Goal: Task Accomplishment & Management: Use online tool/utility

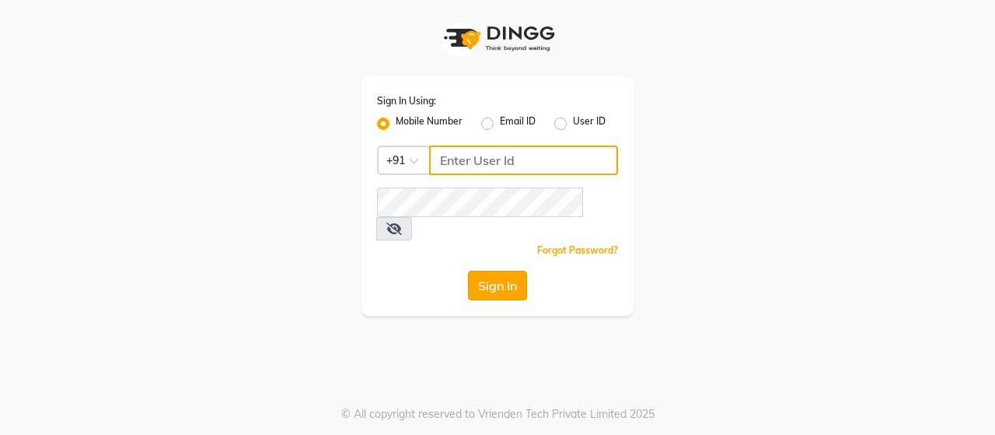
type input "8608087778"
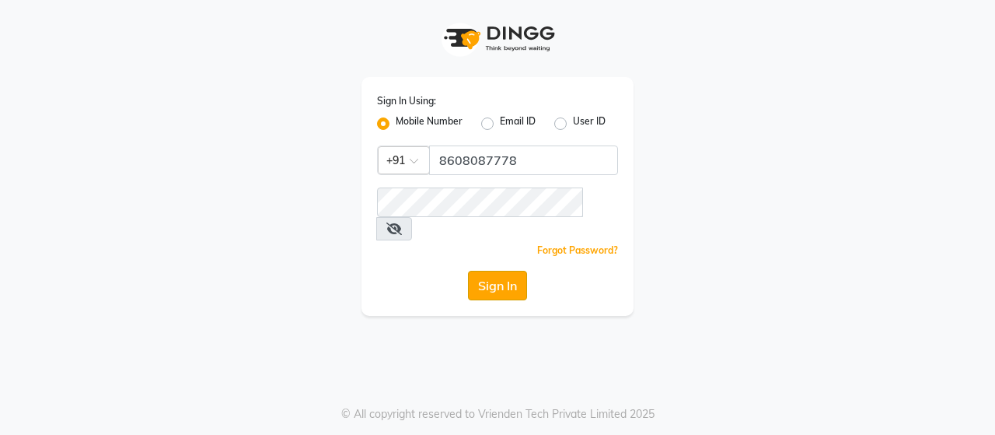
click at [481, 271] on button "Sign In" at bounding box center [497, 286] width 59 height 30
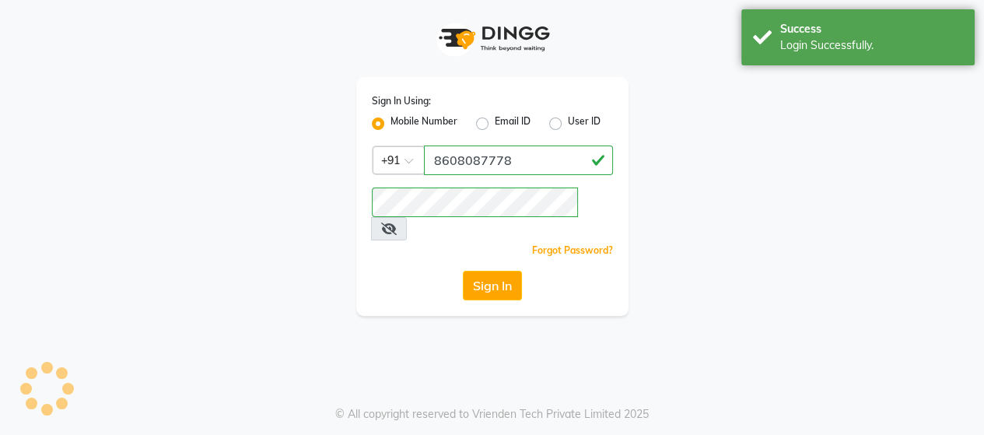
select select "service"
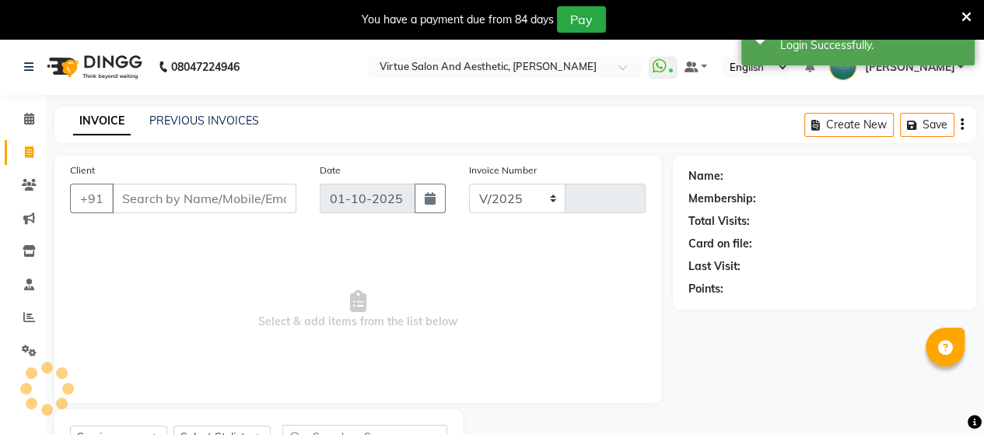
select select "en"
select select "4466"
type input "3939"
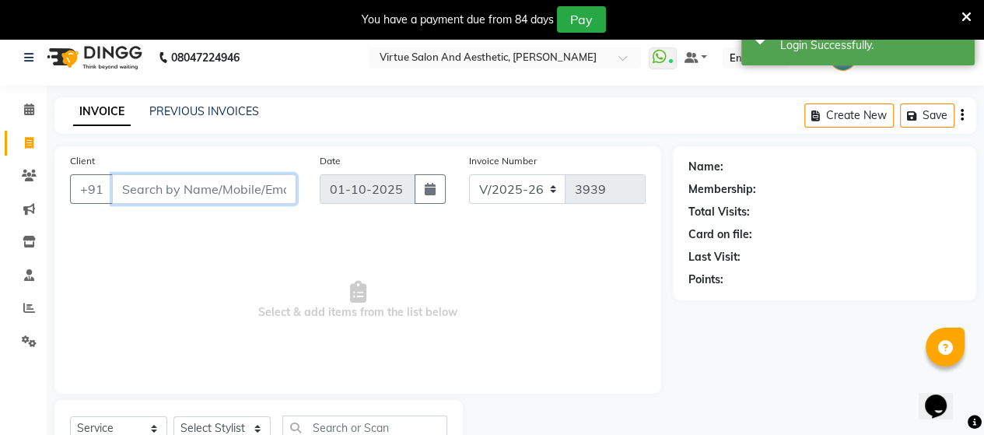
click at [181, 185] on input "Client" at bounding box center [204, 189] width 184 height 30
paste input "8220053858"
type input "8220053858"
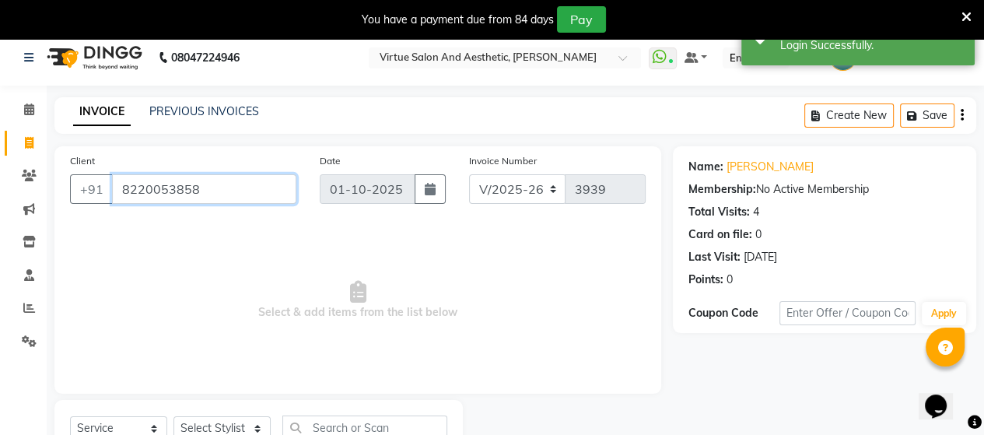
drag, startPoint x: 211, startPoint y: 197, endPoint x: 117, endPoint y: 194, distance: 93.3
click at [117, 194] on input "8220053858" at bounding box center [204, 189] width 184 height 30
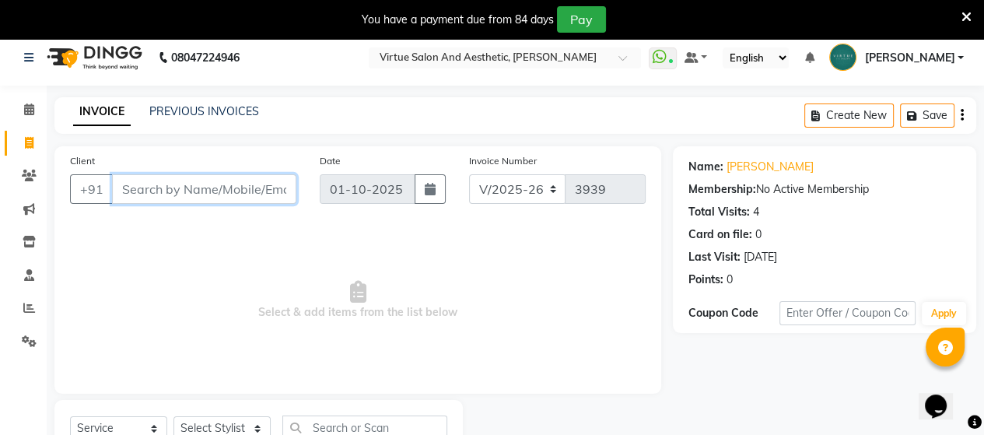
paste input "9841348040"
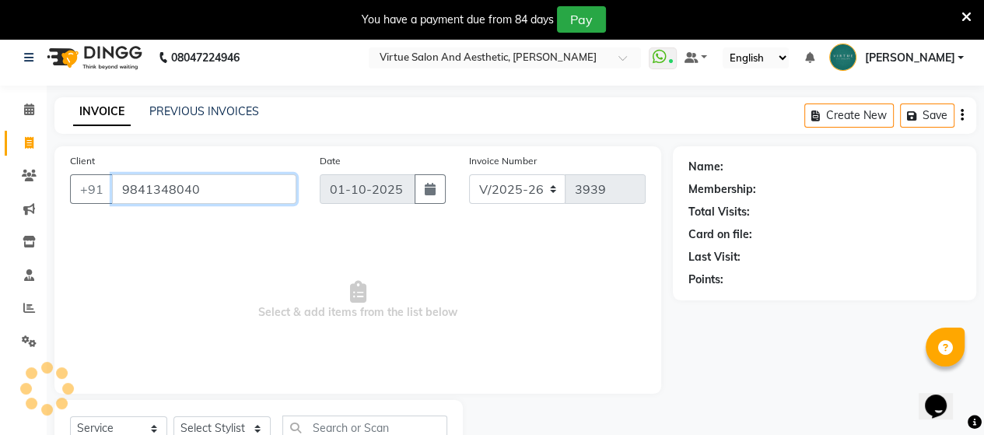
type input "9841348040"
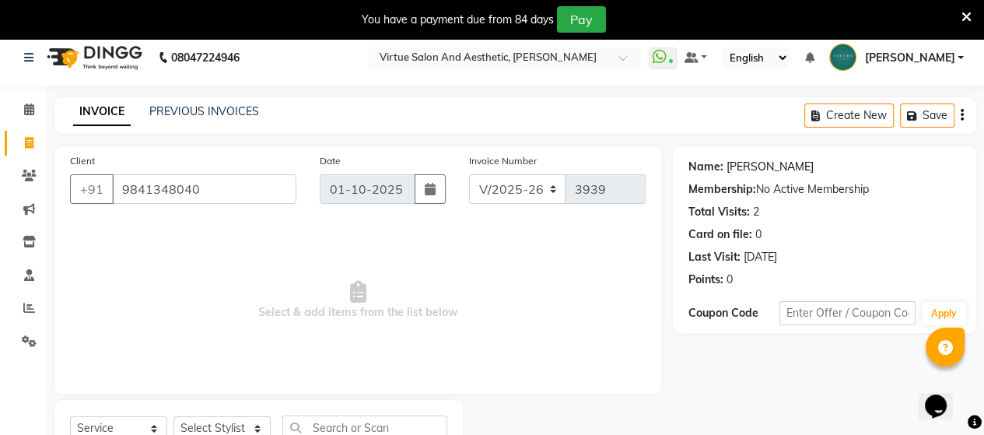
click at [740, 170] on link "[PERSON_NAME]" at bounding box center [769, 167] width 87 height 16
click at [737, 170] on link "[PERSON_NAME]" at bounding box center [769, 167] width 87 height 16
click at [218, 198] on input "9841348040" at bounding box center [204, 189] width 184 height 30
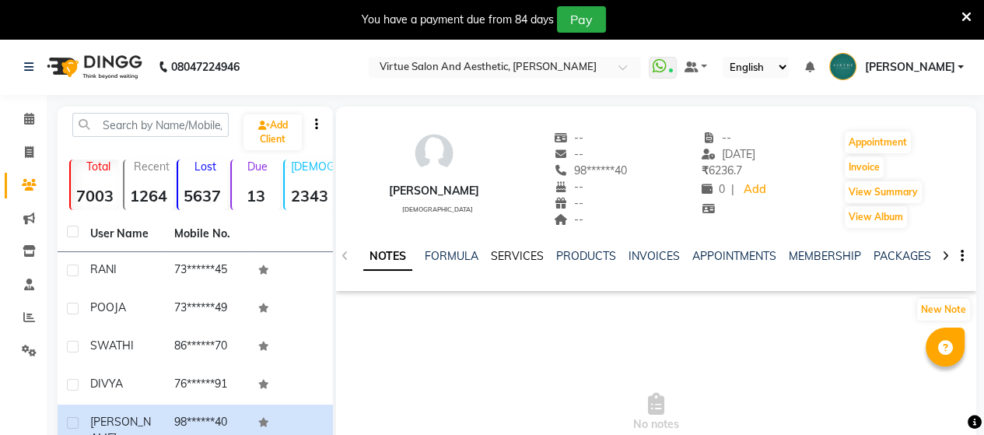
click at [502, 260] on link "SERVICES" at bounding box center [517, 256] width 53 height 14
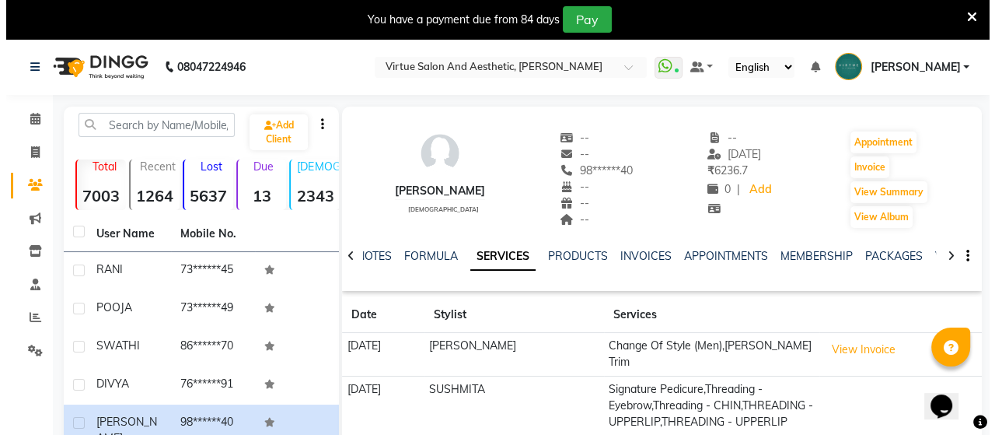
scroll to position [78, 0]
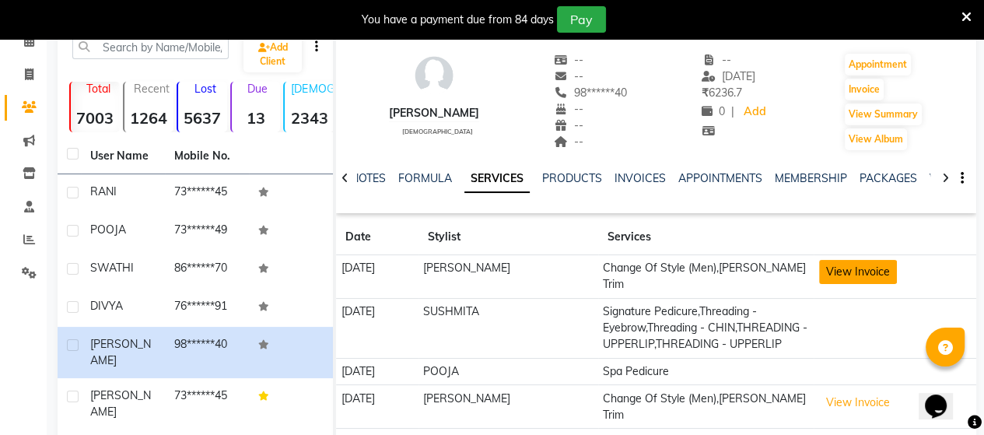
click at [853, 265] on button "View Invoice" at bounding box center [858, 272] width 78 height 24
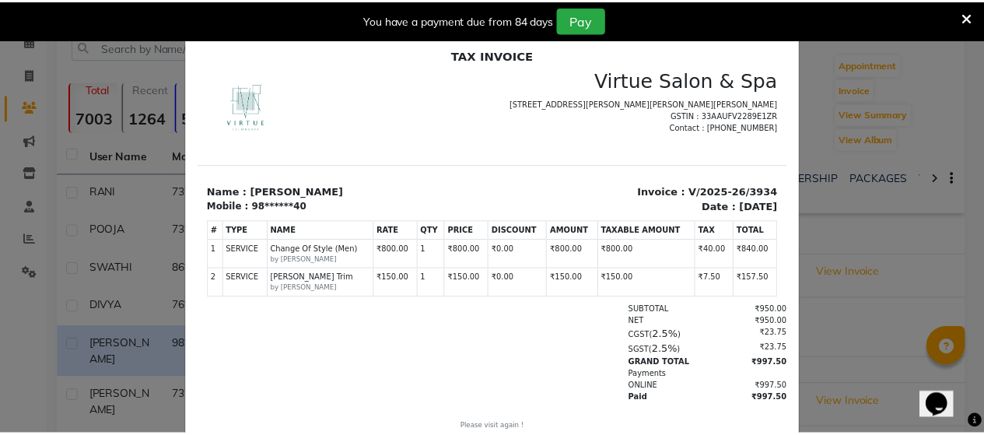
scroll to position [0, 0]
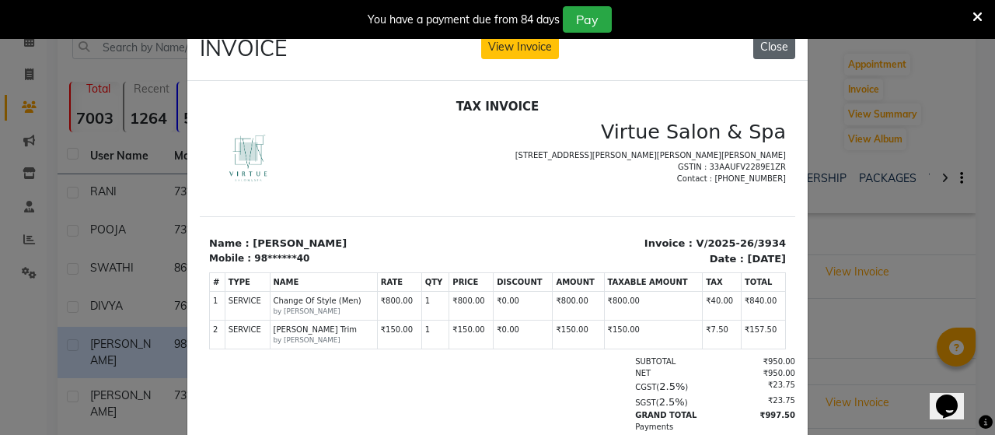
click at [769, 41] on button "Close" at bounding box center [774, 47] width 42 height 24
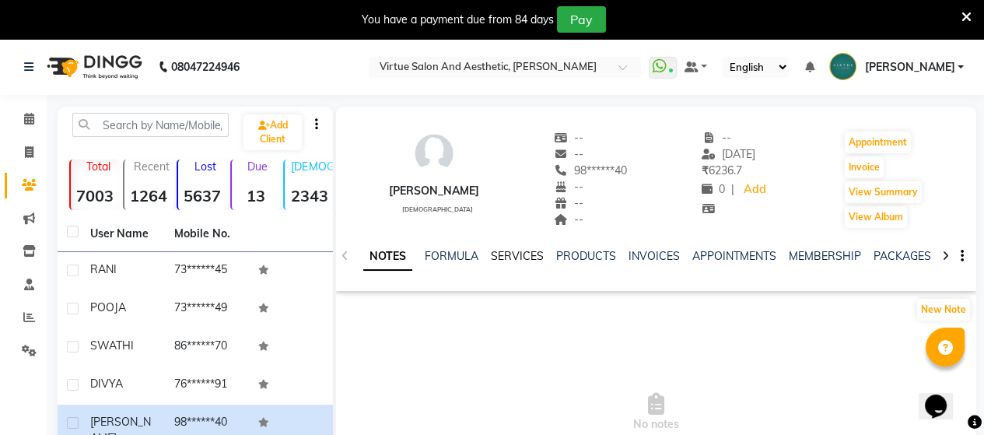
click at [526, 254] on link "SERVICES" at bounding box center [517, 256] width 53 height 14
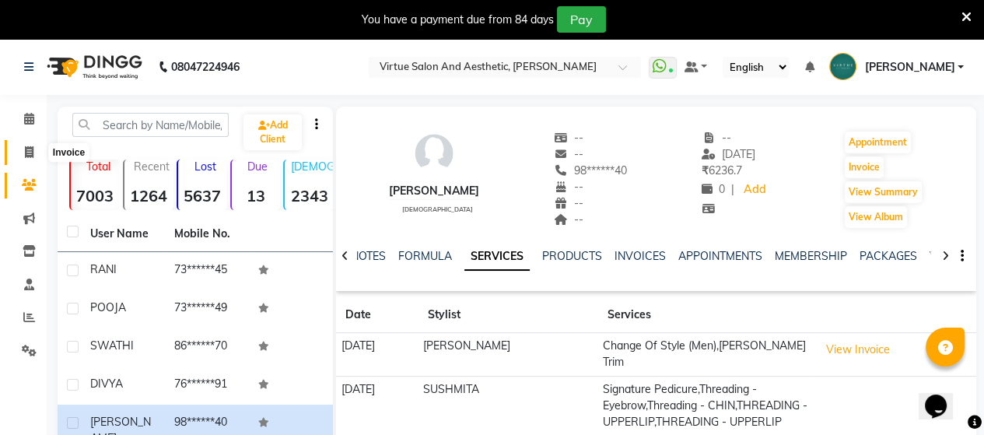
drag, startPoint x: 21, startPoint y: 149, endPoint x: 81, endPoint y: 158, distance: 60.5
click at [22, 149] on span at bounding box center [29, 153] width 27 height 18
select select "service"
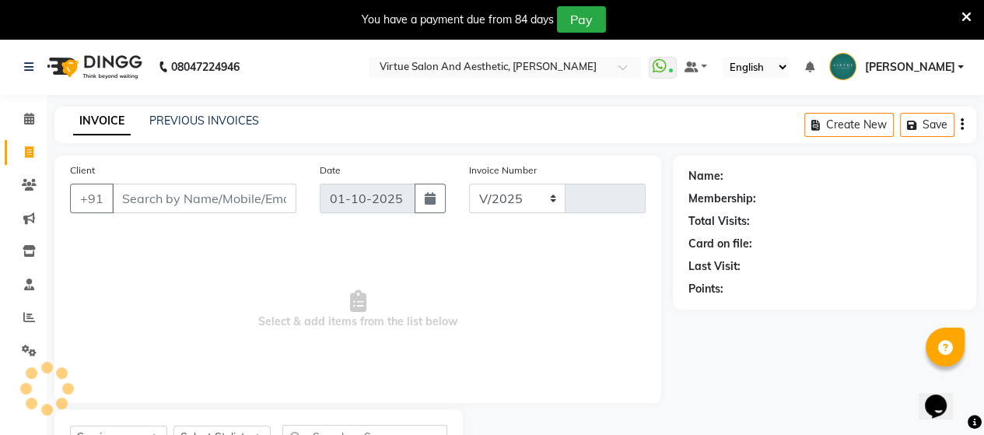
select select "4466"
type input "3939"
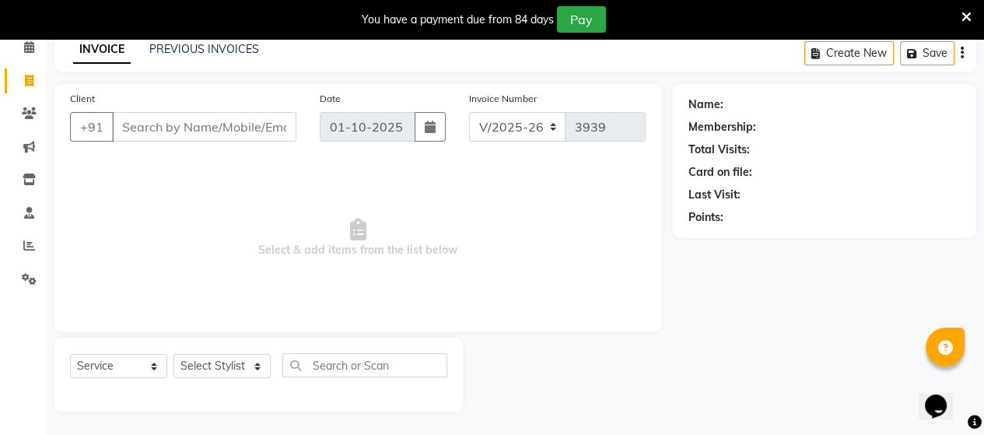
click at [194, 119] on input "Client" at bounding box center [204, 127] width 184 height 30
type input "9500179749"
drag, startPoint x: 204, startPoint y: 124, endPoint x: 120, endPoint y: 114, distance: 84.5
click at [120, 114] on input "9500179749" at bounding box center [164, 127] width 105 height 30
paste input "9500179749"
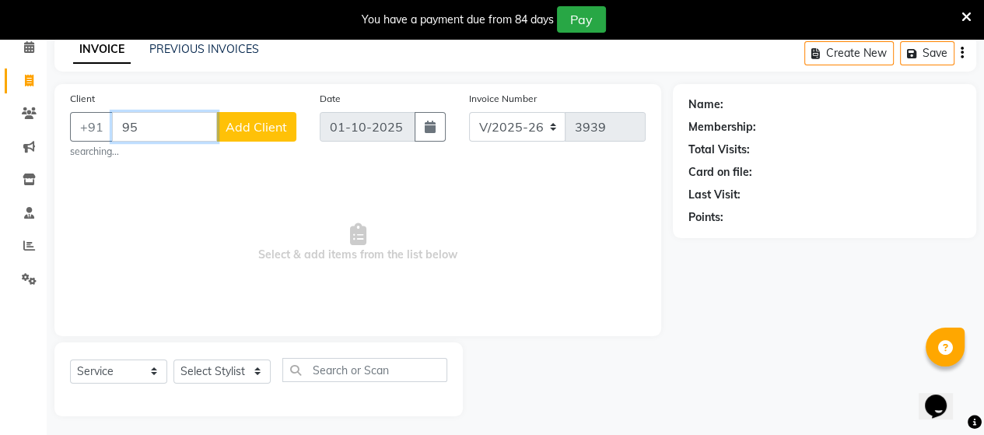
type input "9"
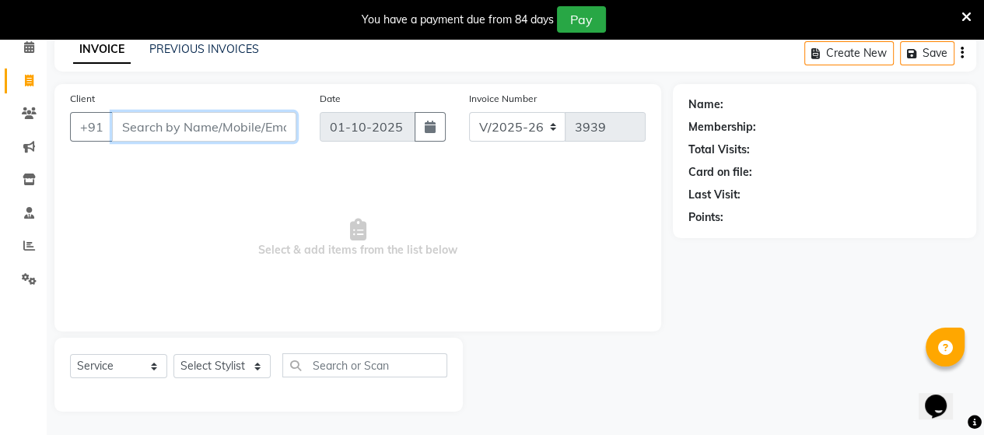
click at [138, 128] on input "Client" at bounding box center [204, 127] width 184 height 30
paste input "9500065980"
type input "9500065980"
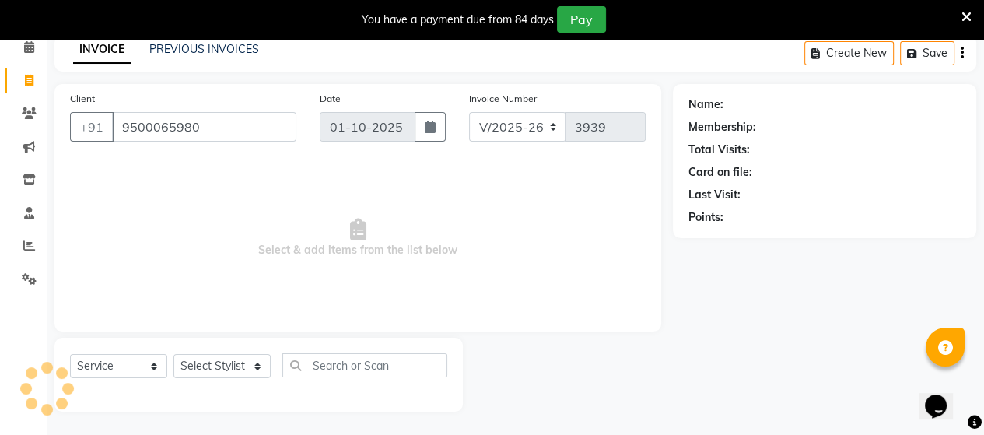
select select "1: Object"
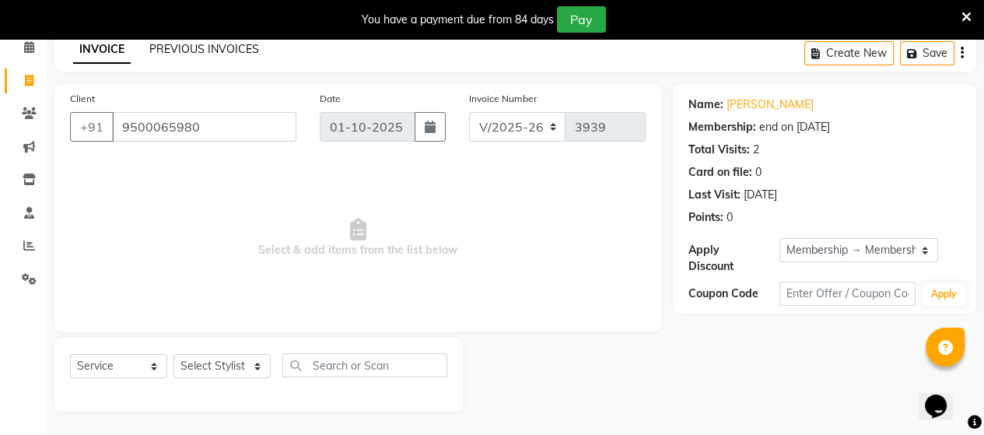
click at [224, 49] on link "PREVIOUS INVOICES" at bounding box center [204, 49] width 110 height 14
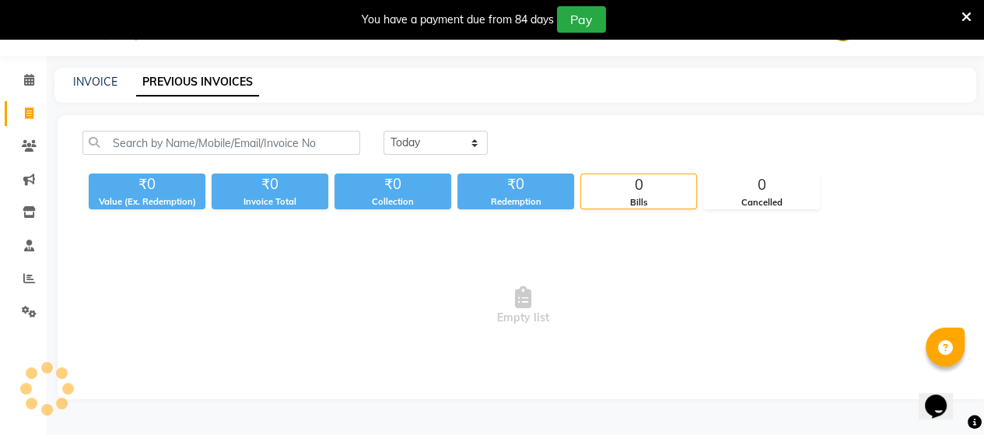
scroll to position [39, 0]
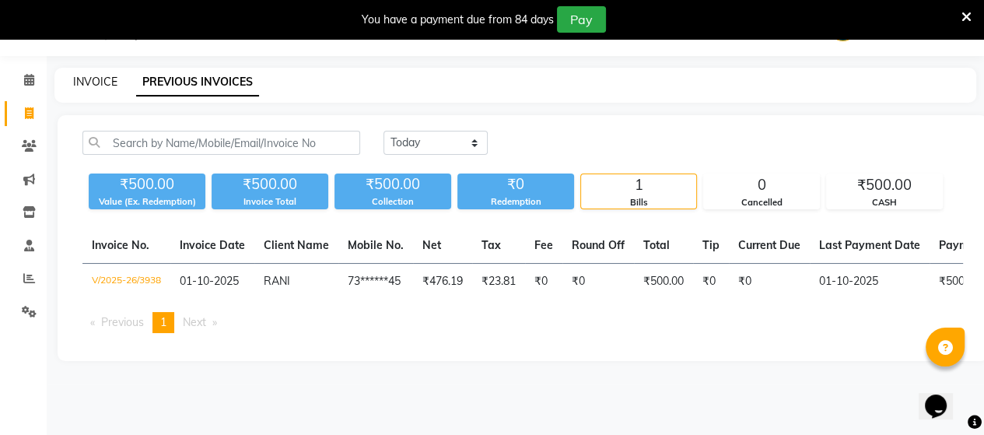
click at [92, 78] on link "INVOICE" at bounding box center [95, 82] width 44 height 14
select select "4466"
select select "service"
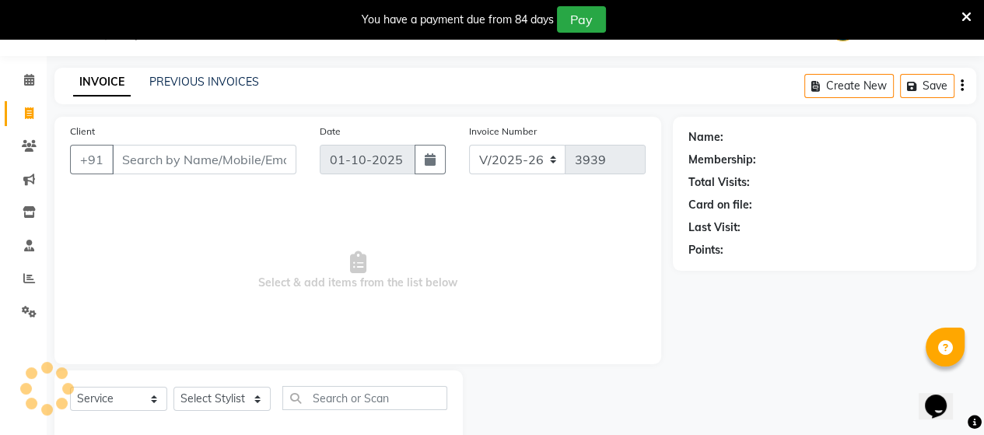
scroll to position [72, 0]
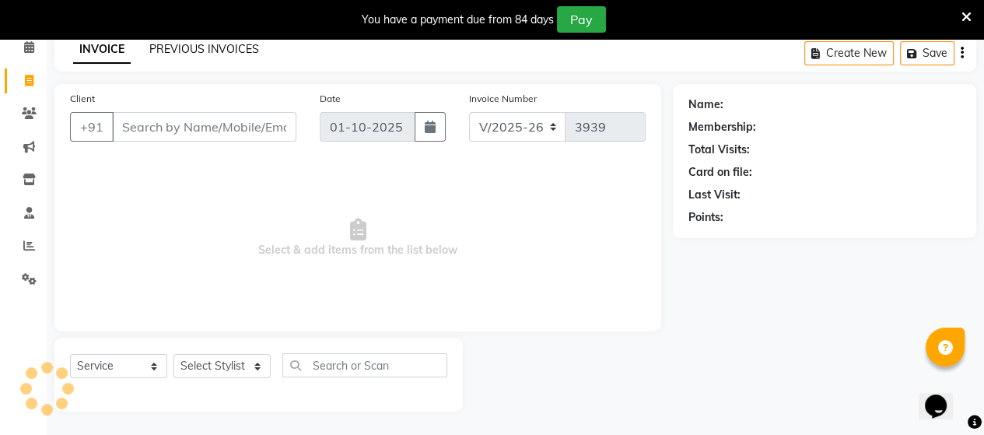
click at [203, 51] on link "PREVIOUS INVOICES" at bounding box center [204, 49] width 110 height 14
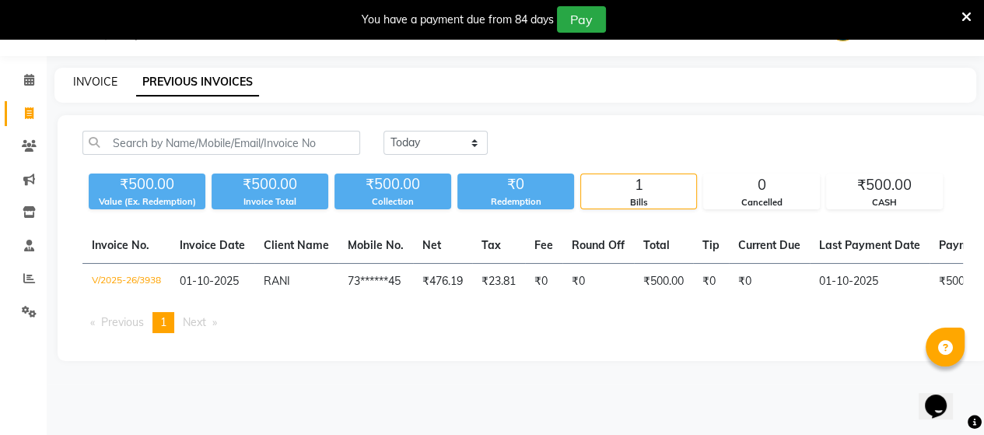
click at [90, 82] on link "INVOICE" at bounding box center [95, 82] width 44 height 14
select select "4466"
select select "service"
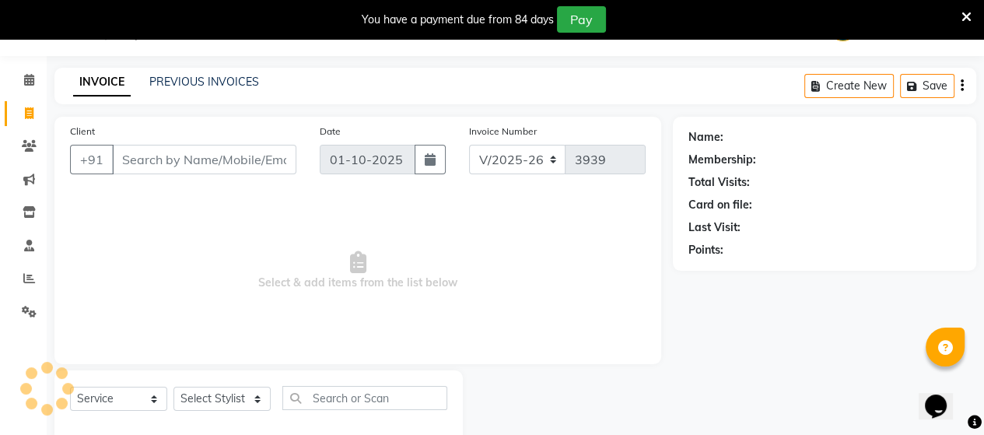
scroll to position [72, 0]
